Goal: Task Accomplishment & Management: Use online tool/utility

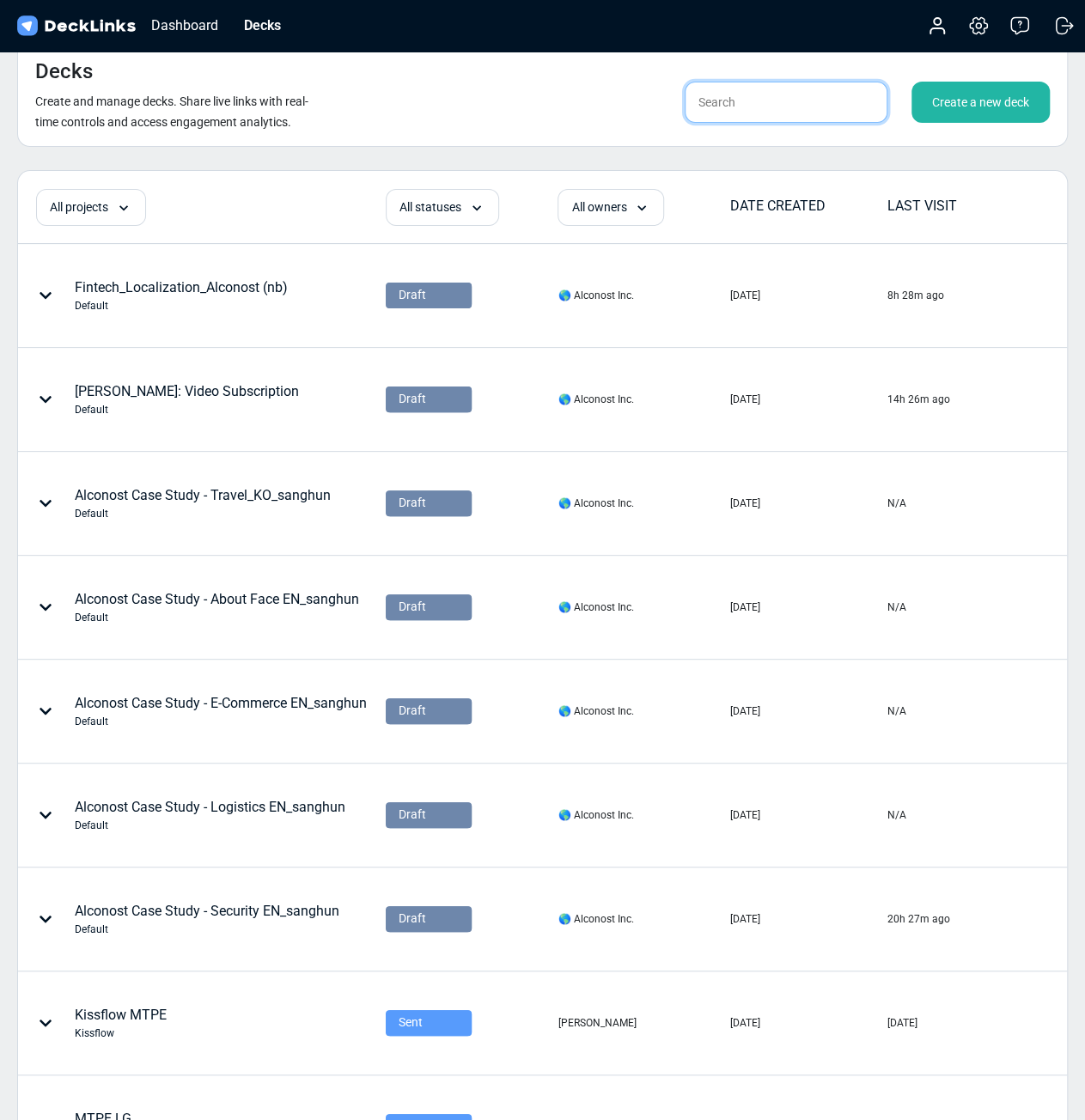
click at [822, 111] on input "text" at bounding box center [785, 102] width 203 height 41
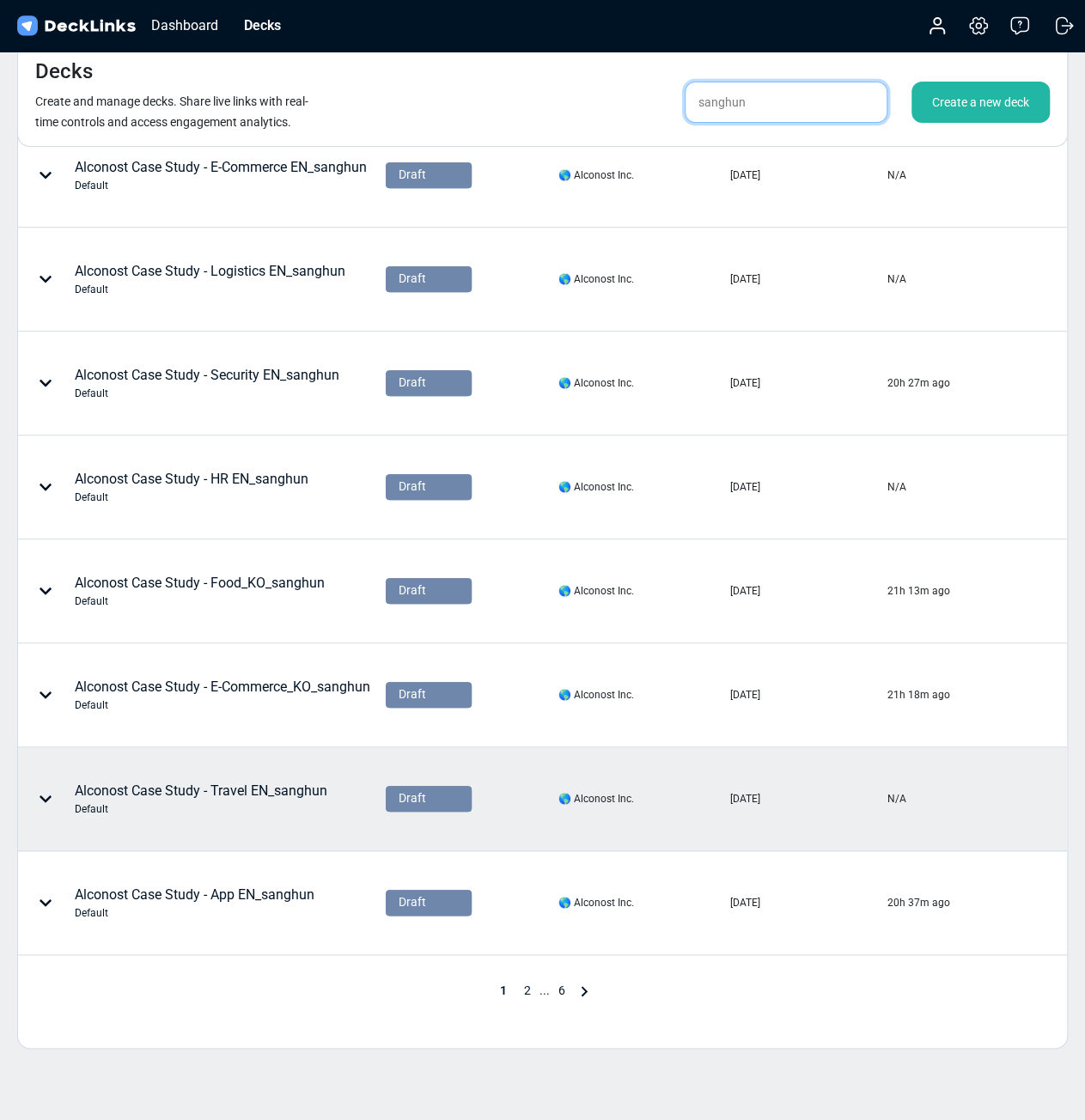
scroll to position [402, 0]
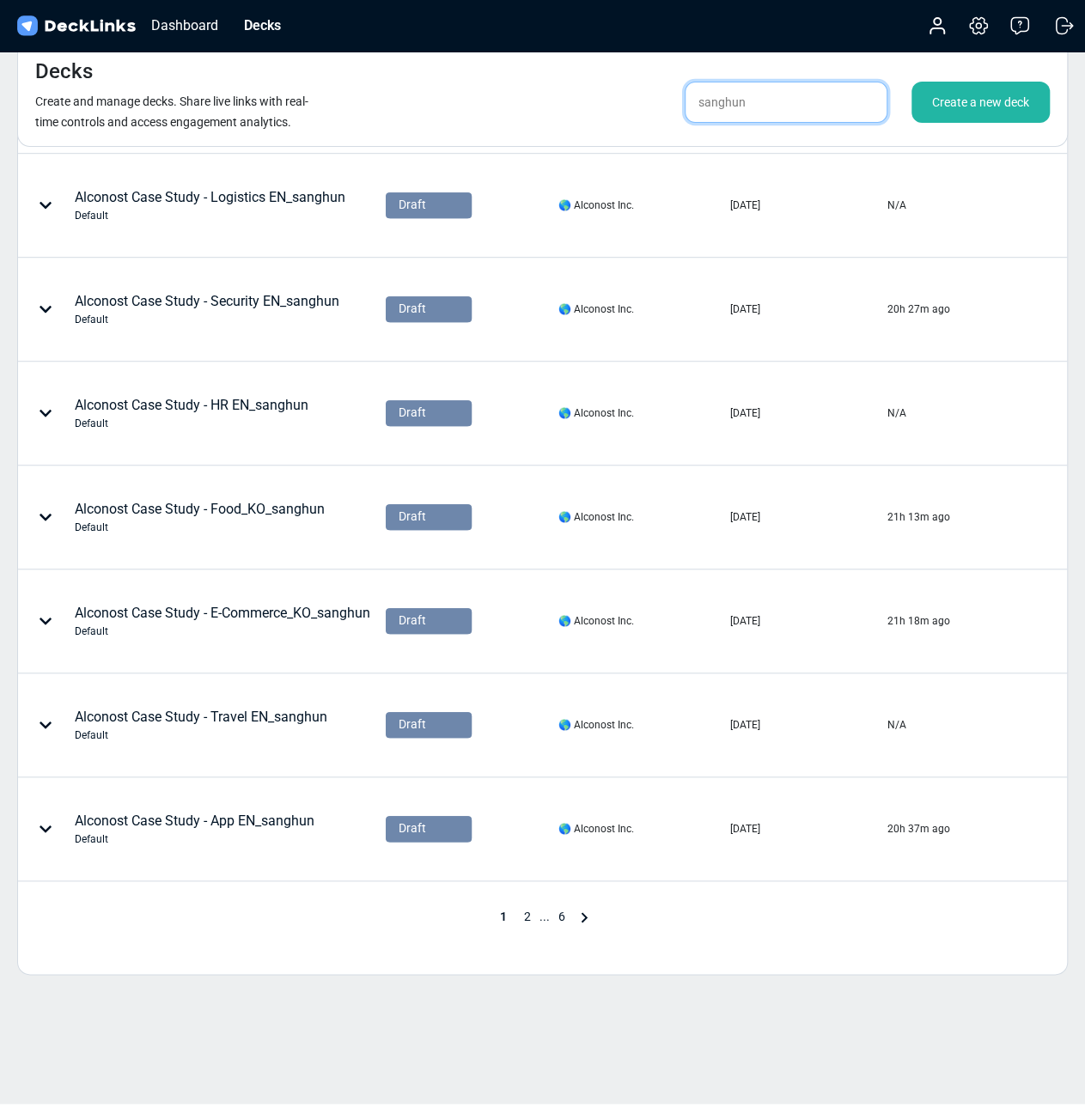
type input "sanghun"
click at [529, 916] on span "2" at bounding box center [528, 916] width 24 height 14
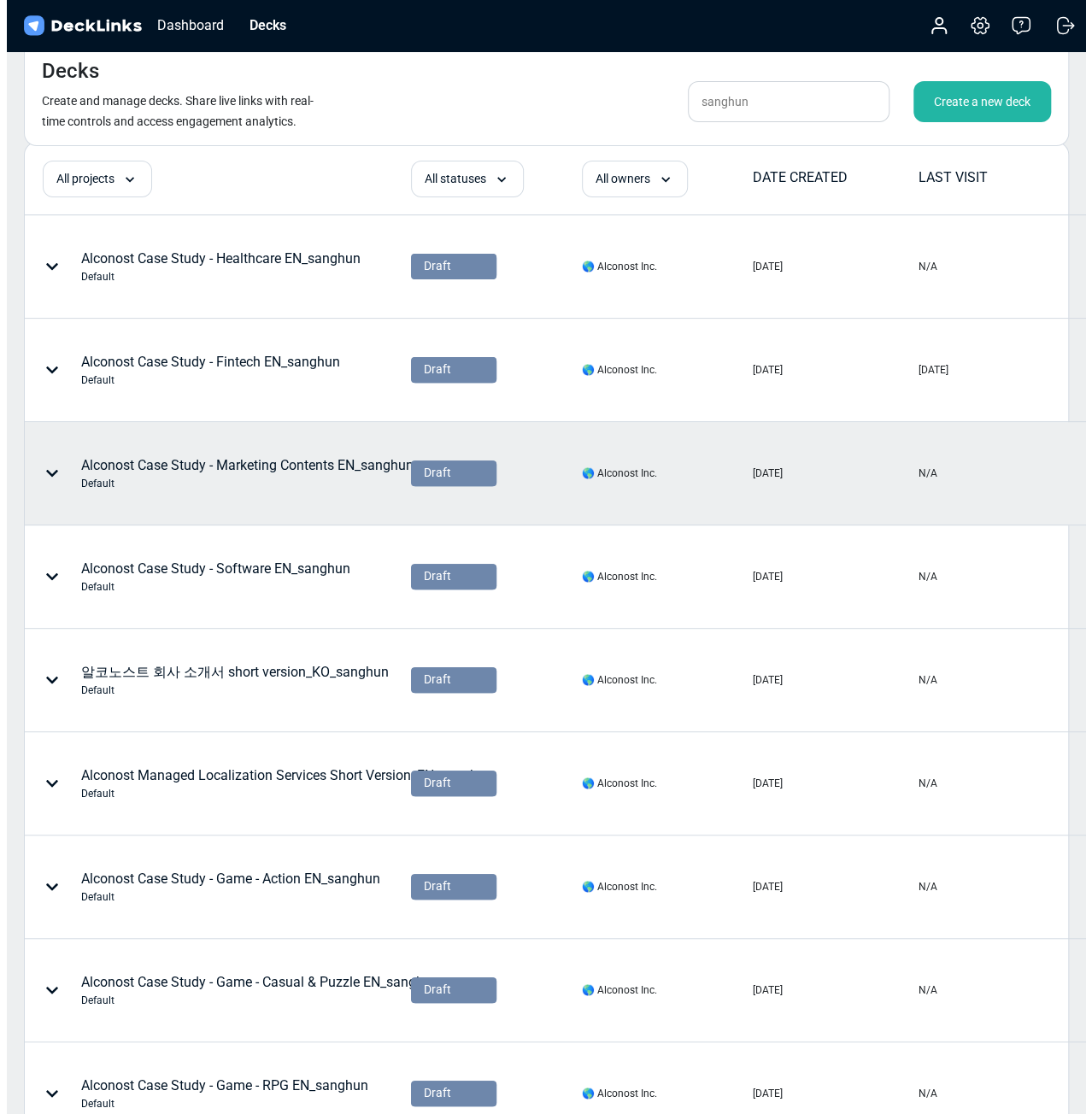
scroll to position [0, 0]
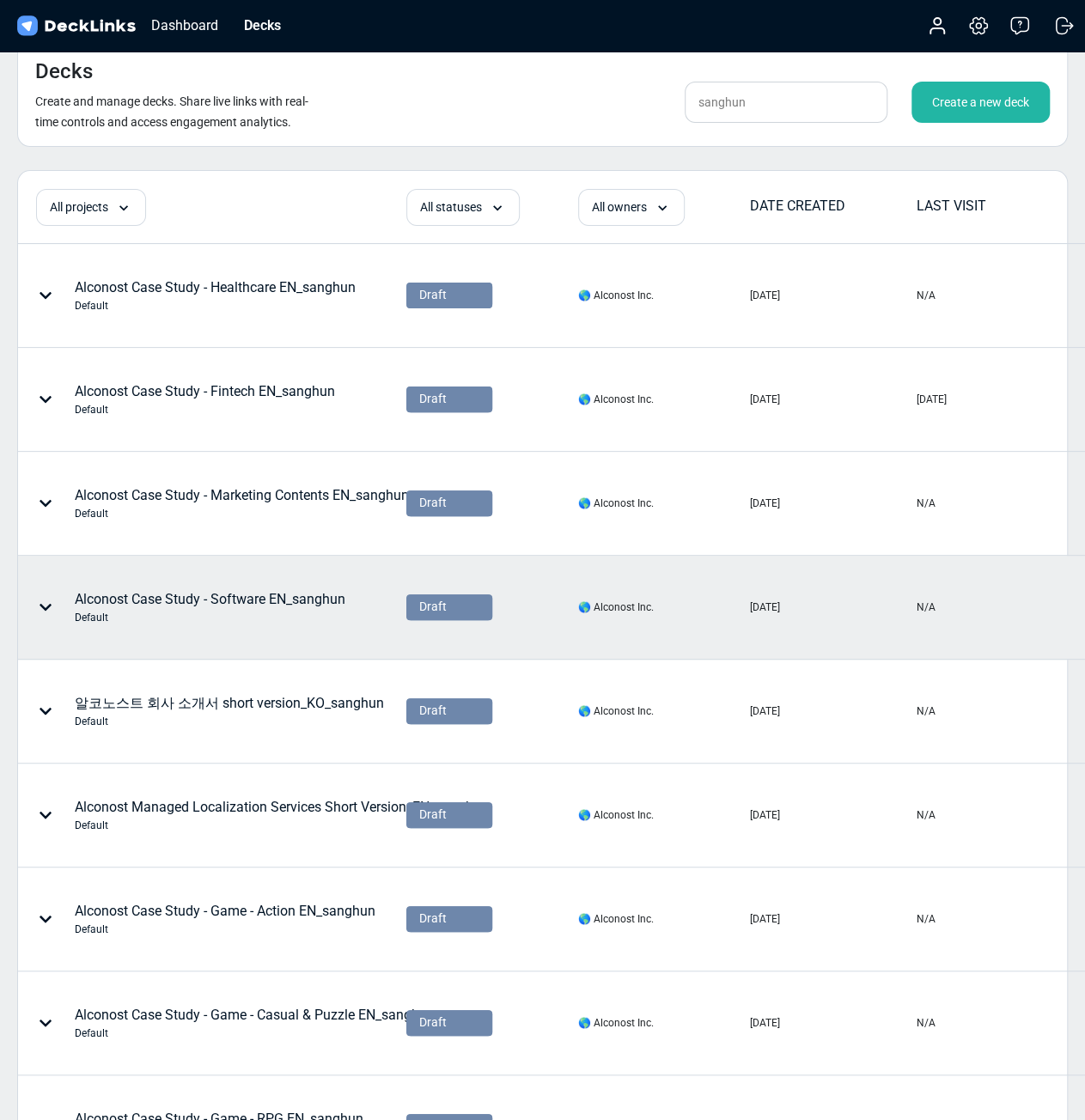
click at [278, 609] on div "Default" at bounding box center [210, 617] width 271 height 16
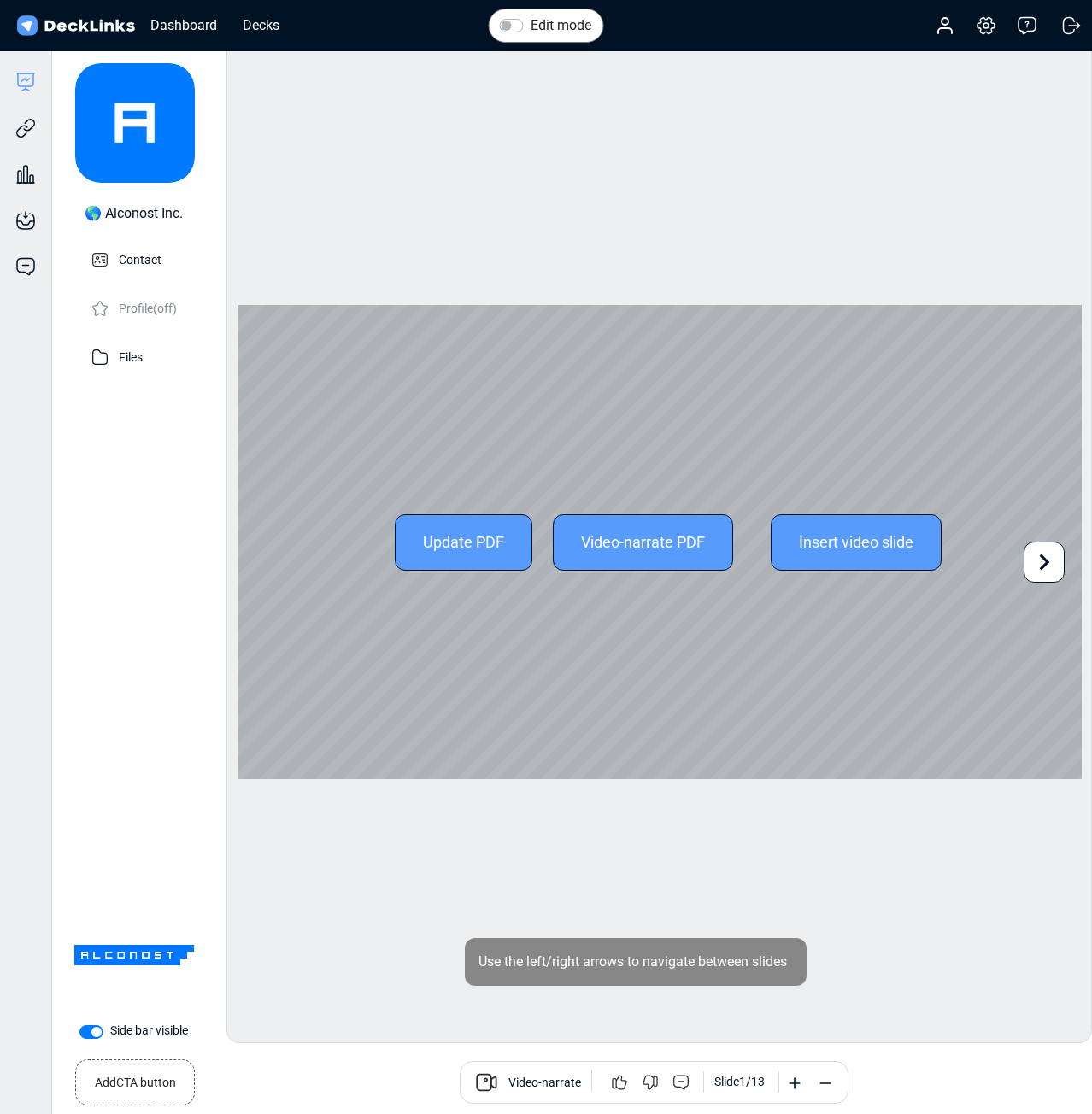
click at [499, 546] on div "Update PDF" at bounding box center [463, 542] width 137 height 57
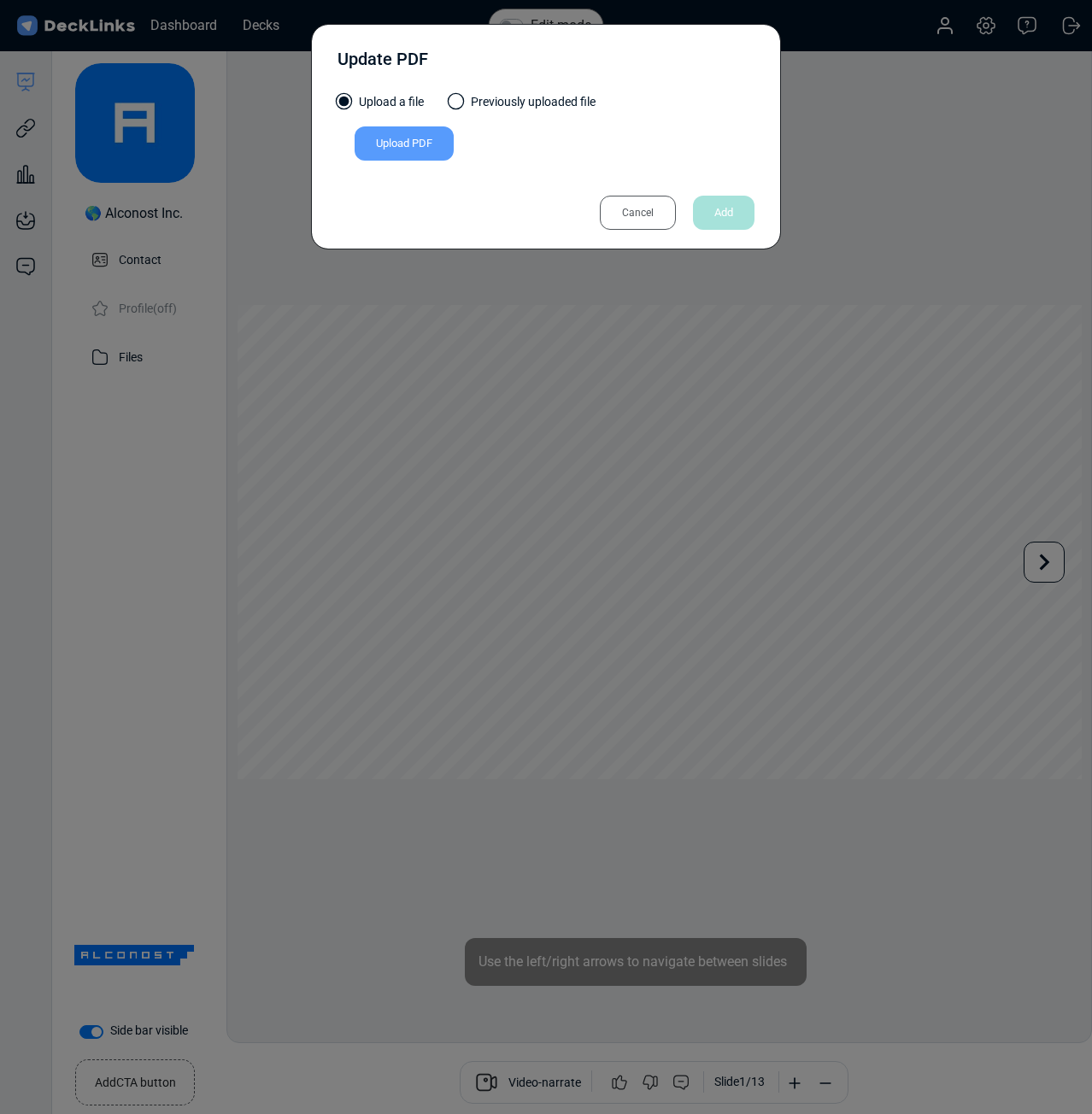
click at [444, 156] on div "Upload PDF" at bounding box center [404, 143] width 99 height 34
click at [0, 0] on input "Upload PDF" at bounding box center [0, 0] width 0 height 0
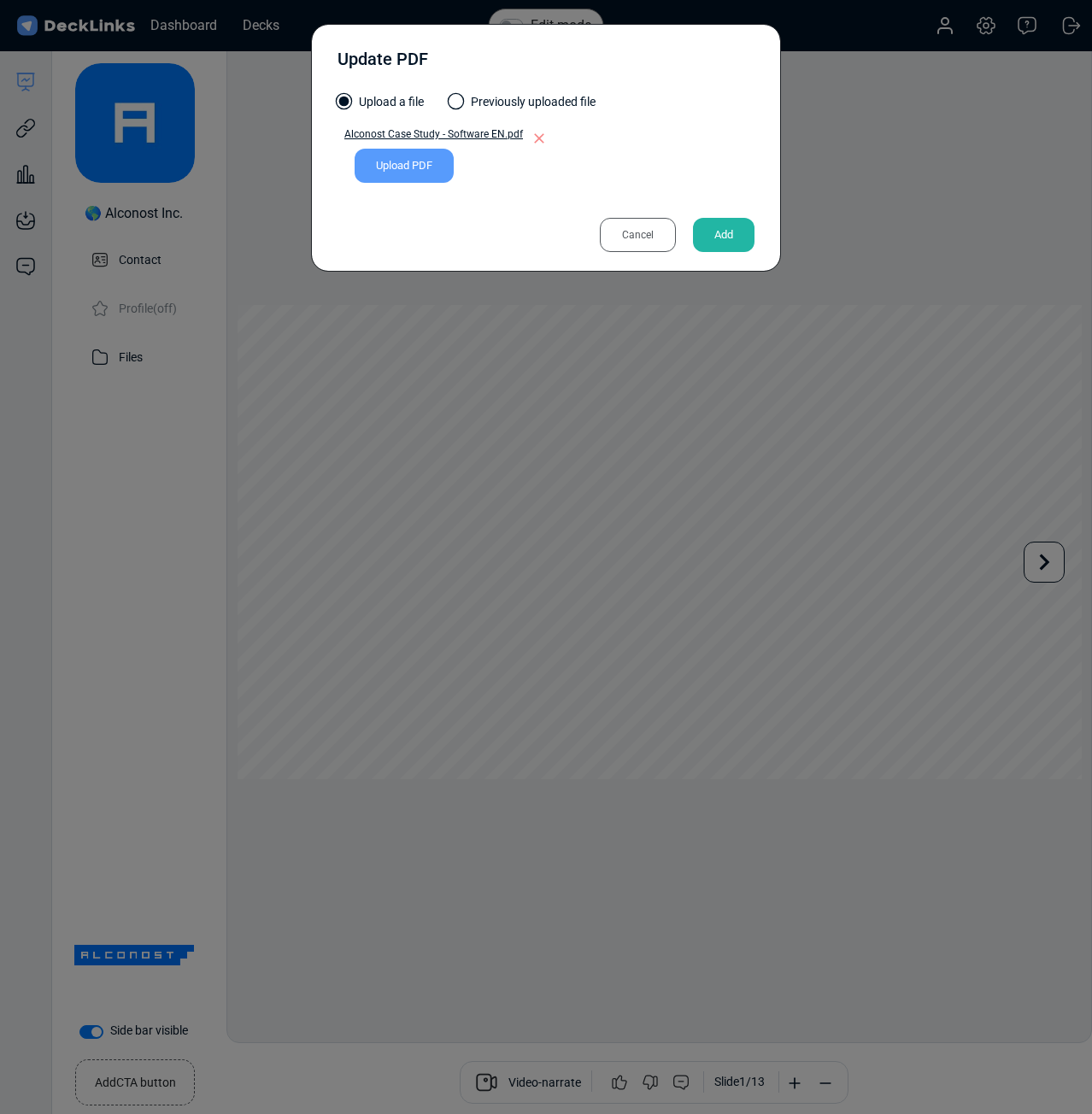
click at [724, 225] on div "Add" at bounding box center [723, 235] width 61 height 34
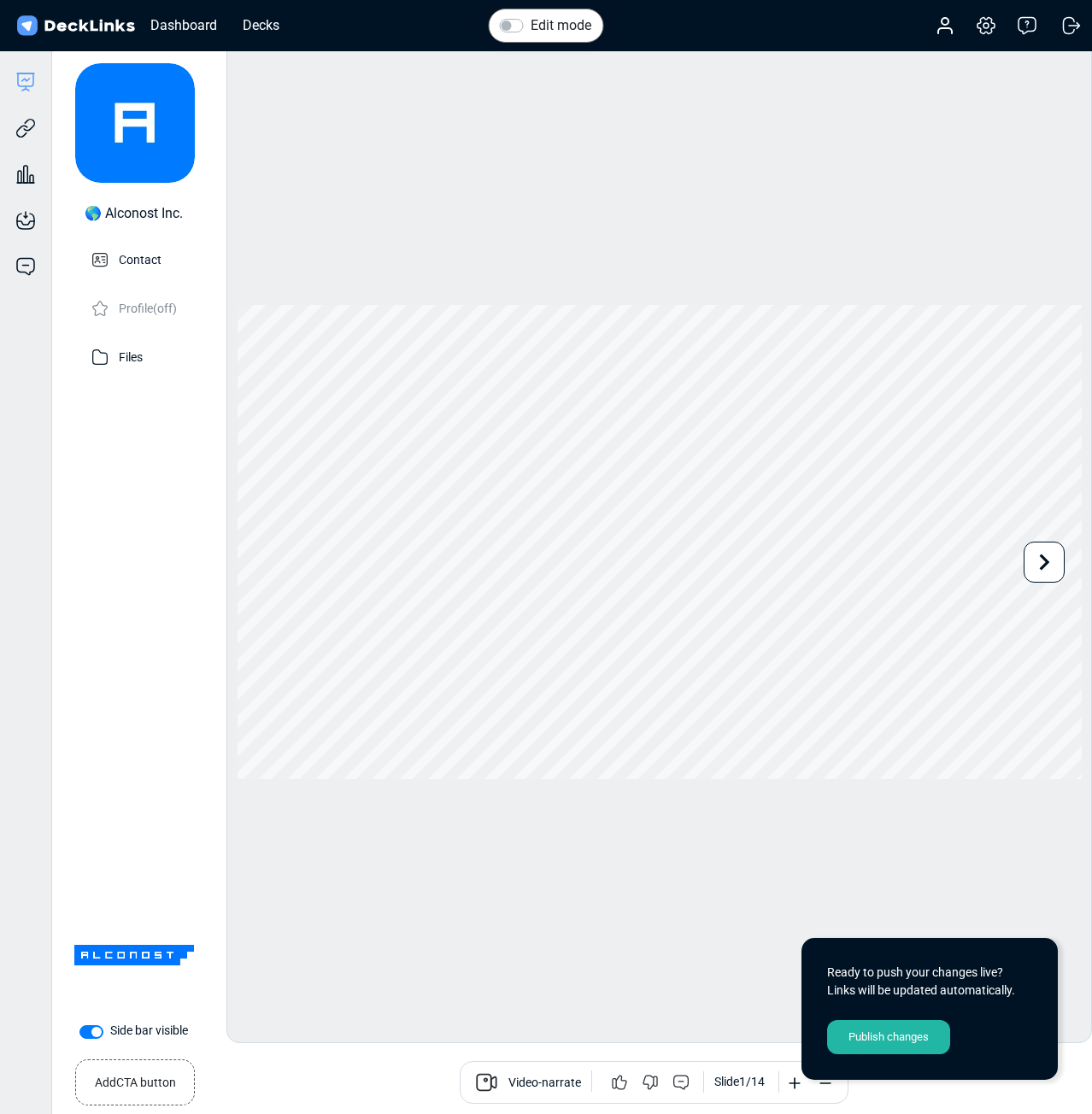
click at [922, 1038] on div "Publish changes" at bounding box center [889, 1037] width 123 height 34
